Goal: Task Accomplishment & Management: Manage account settings

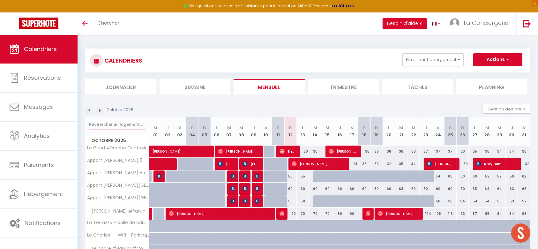
click at [100, 123] on input "text" at bounding box center [117, 124] width 56 height 11
type input "cactus"
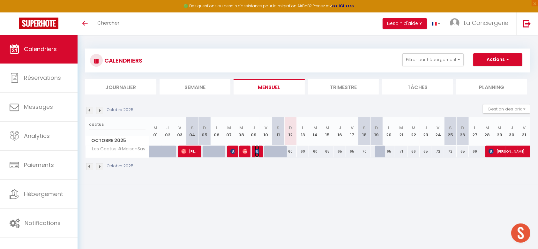
click at [256, 150] on img at bounding box center [257, 151] width 5 height 5
select select "OK"
select select "1"
select select "0"
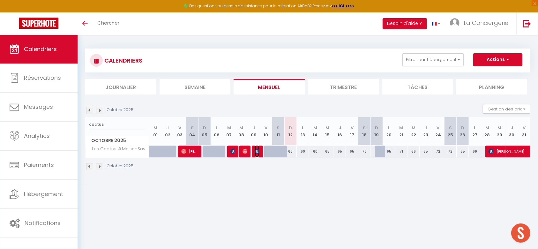
select select "1"
select select
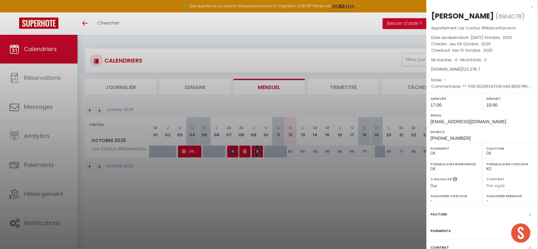
select select "38026"
click at [443, 212] on label "Facture" at bounding box center [439, 214] width 17 height 7
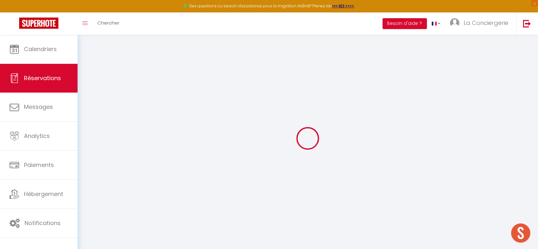
select select "cleaning"
select select "taxes"
select select
checkbox input "false"
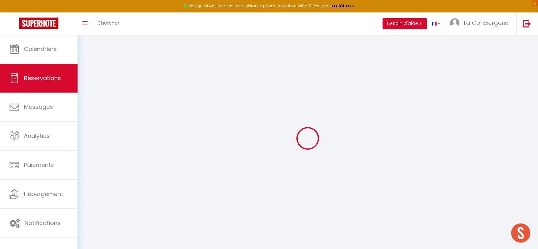
type textarea "** THIS RESERVATION HAS BEEN PRE-PAID ** This guest has requested a receipt for…"
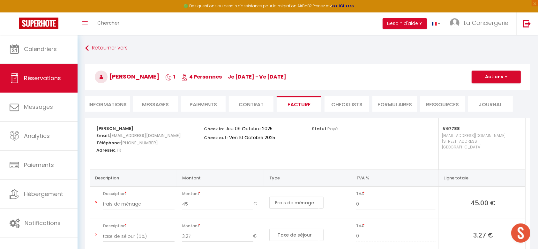
click at [302, 106] on li "Facture" at bounding box center [299, 104] width 45 height 16
click at [503, 80] on button "Actions" at bounding box center [496, 77] width 49 height 13
click at [486, 107] on link "Envoyer la facture" at bounding box center [492, 107] width 54 height 8
type input "[EMAIL_ADDRESS][DOMAIN_NAME]"
select select "fr"
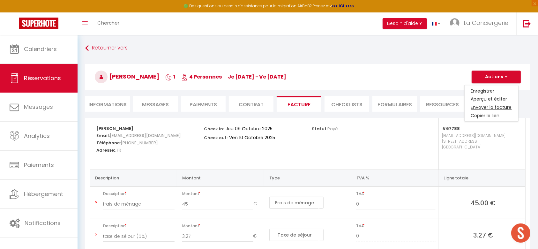
type input "Votre facture 6914078 - Les Cactus #MaisonSavaron"
type textarea "Bonjour, Voici le lien pour télécharger votre facture : [URL][DOMAIN_NAME] Déta…"
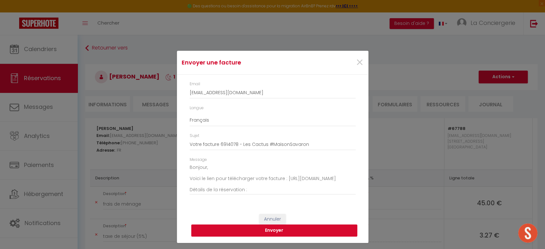
click at [291, 228] on button "Envoyer" at bounding box center [274, 230] width 166 height 12
